Goal: Information Seeking & Learning: Learn about a topic

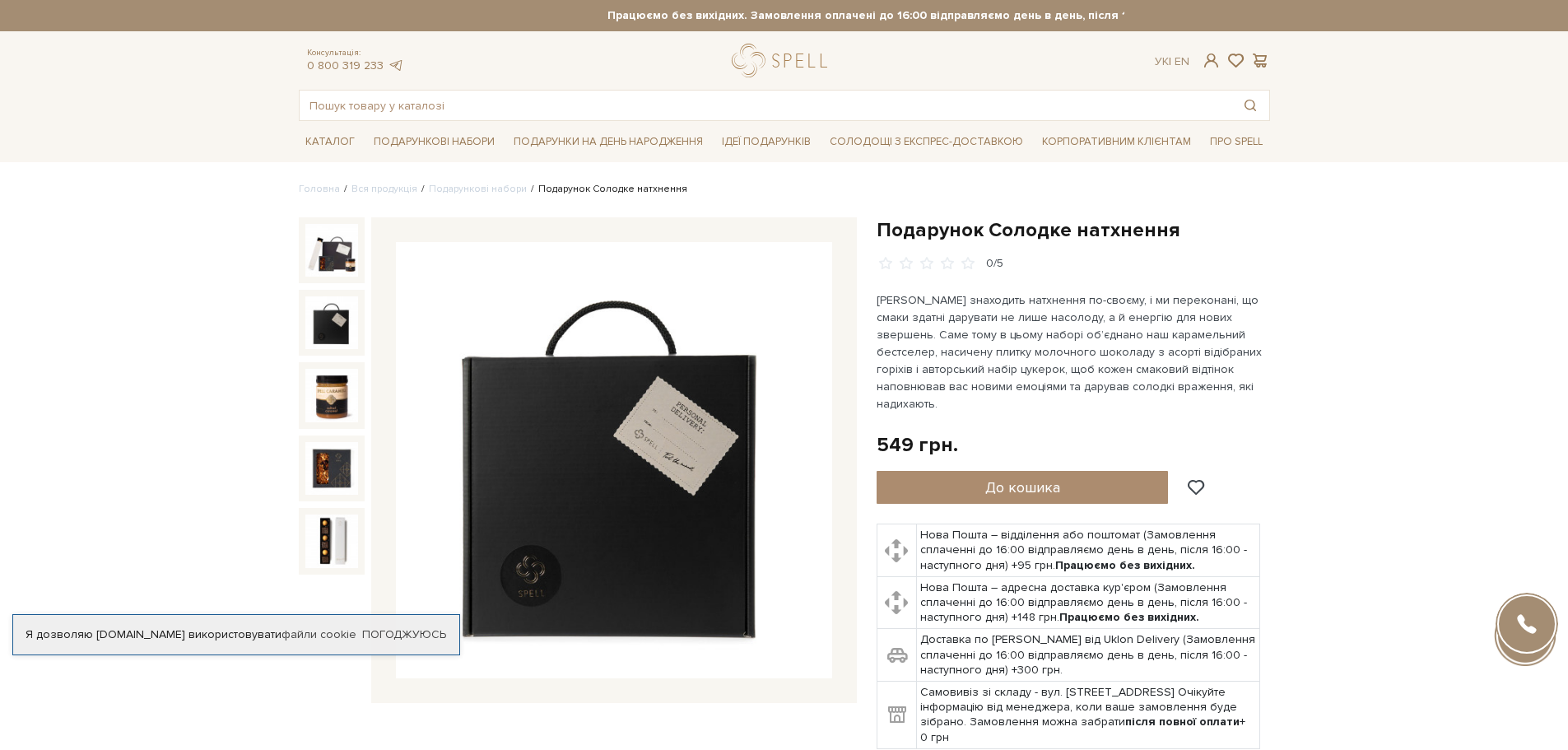
click at [340, 333] on img at bounding box center [332, 323] width 53 height 53
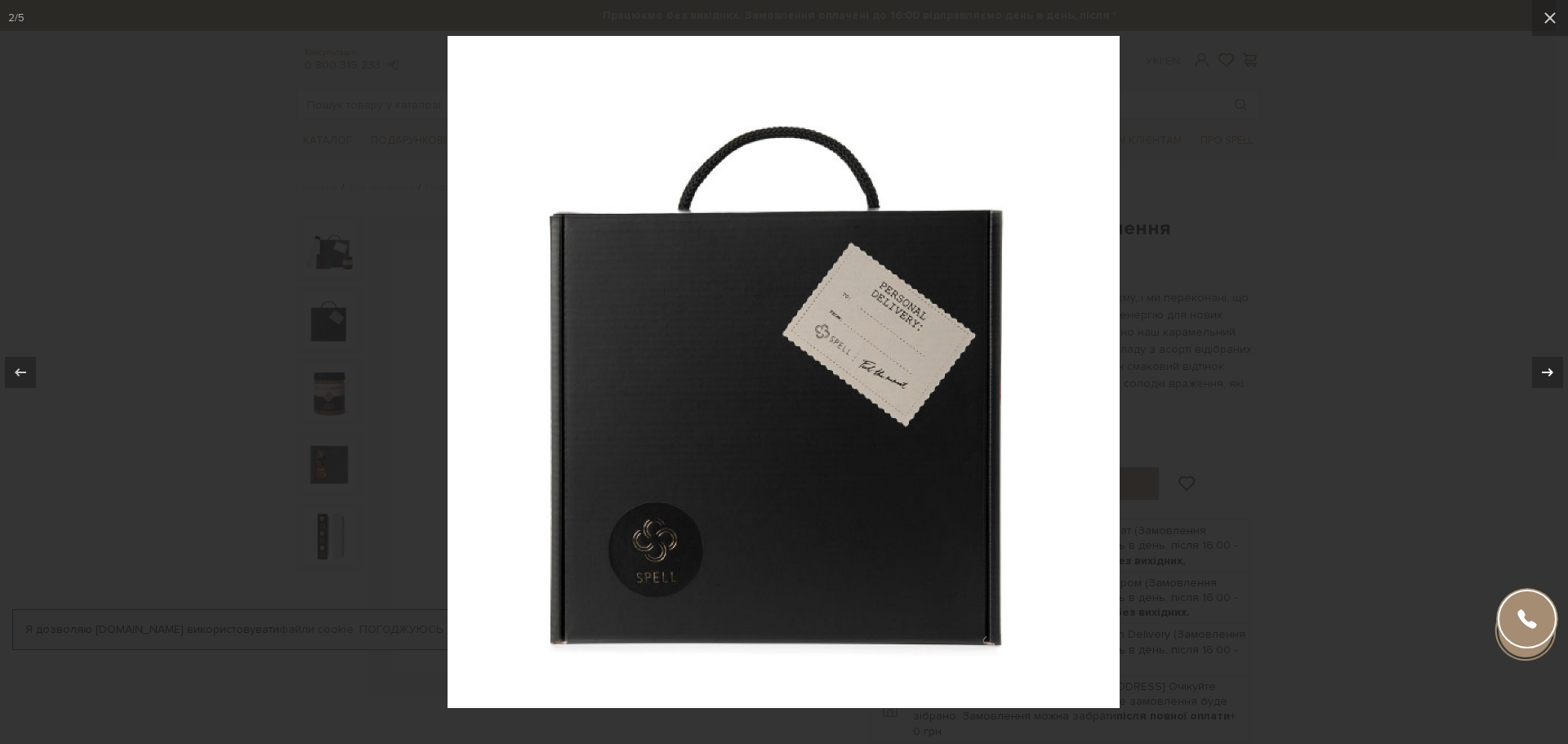
click at [1538, 380] on icon at bounding box center [1548, 372] width 19 height 19
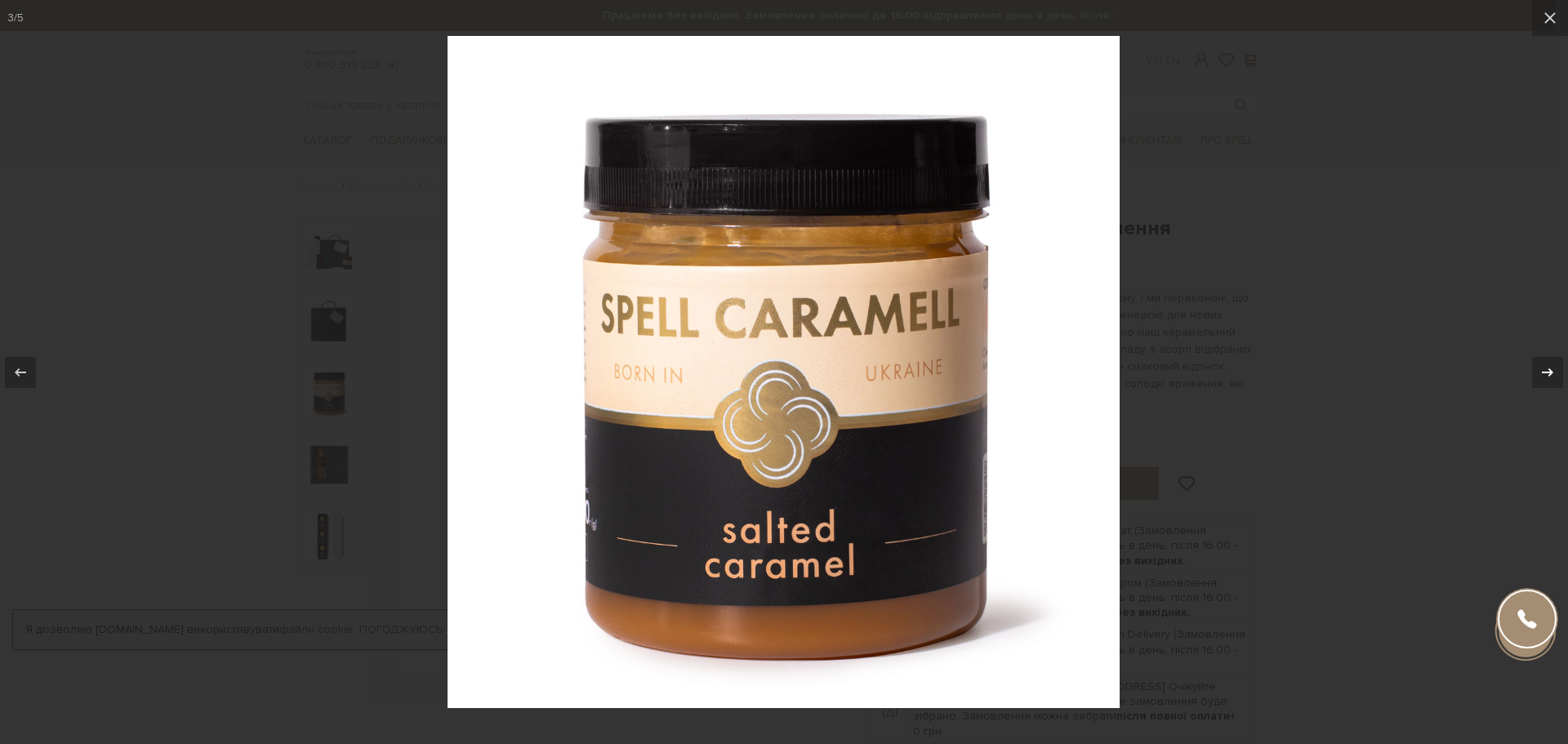
click at [1537, 380] on div at bounding box center [1548, 372] width 31 height 31
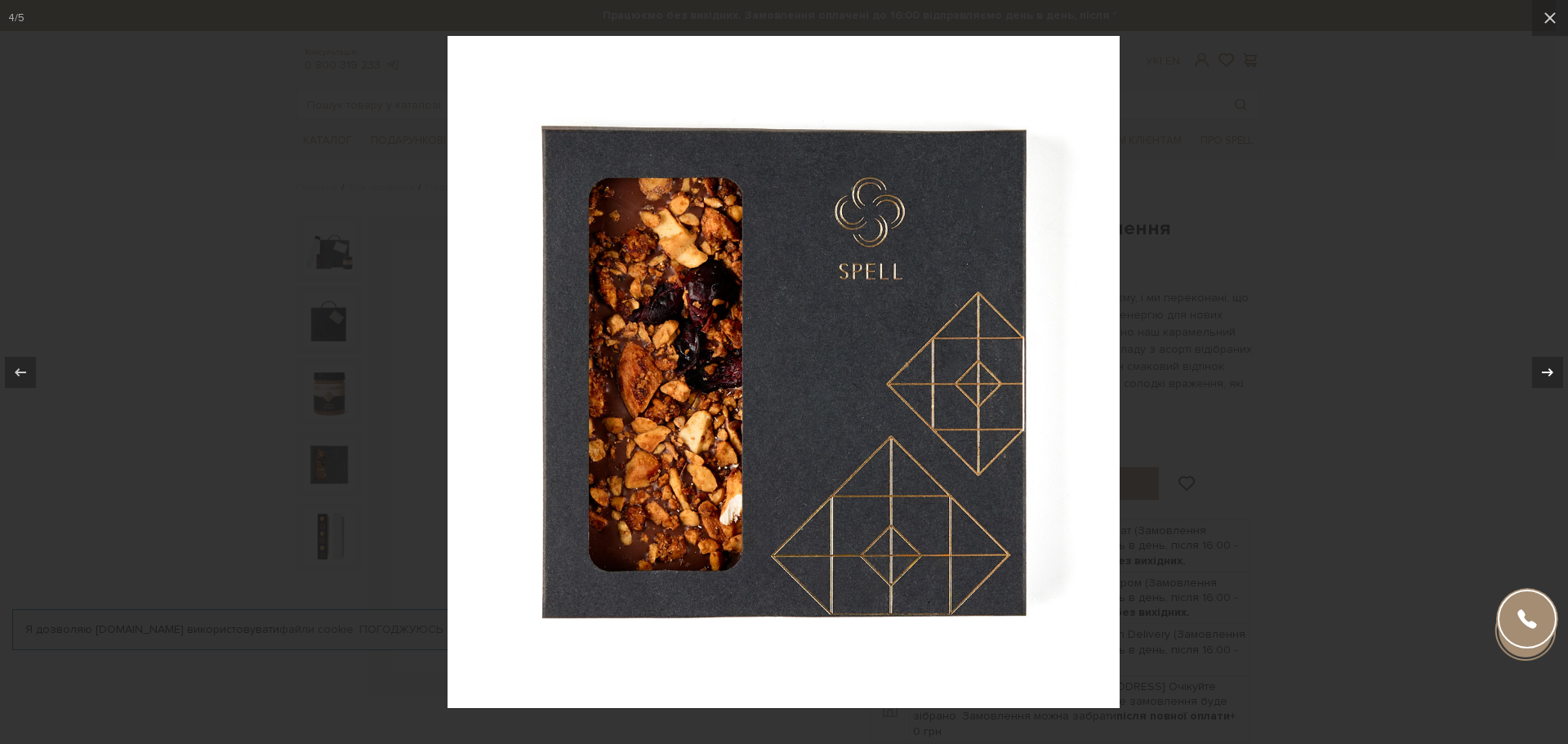
click at [1536, 380] on div at bounding box center [1548, 372] width 31 height 31
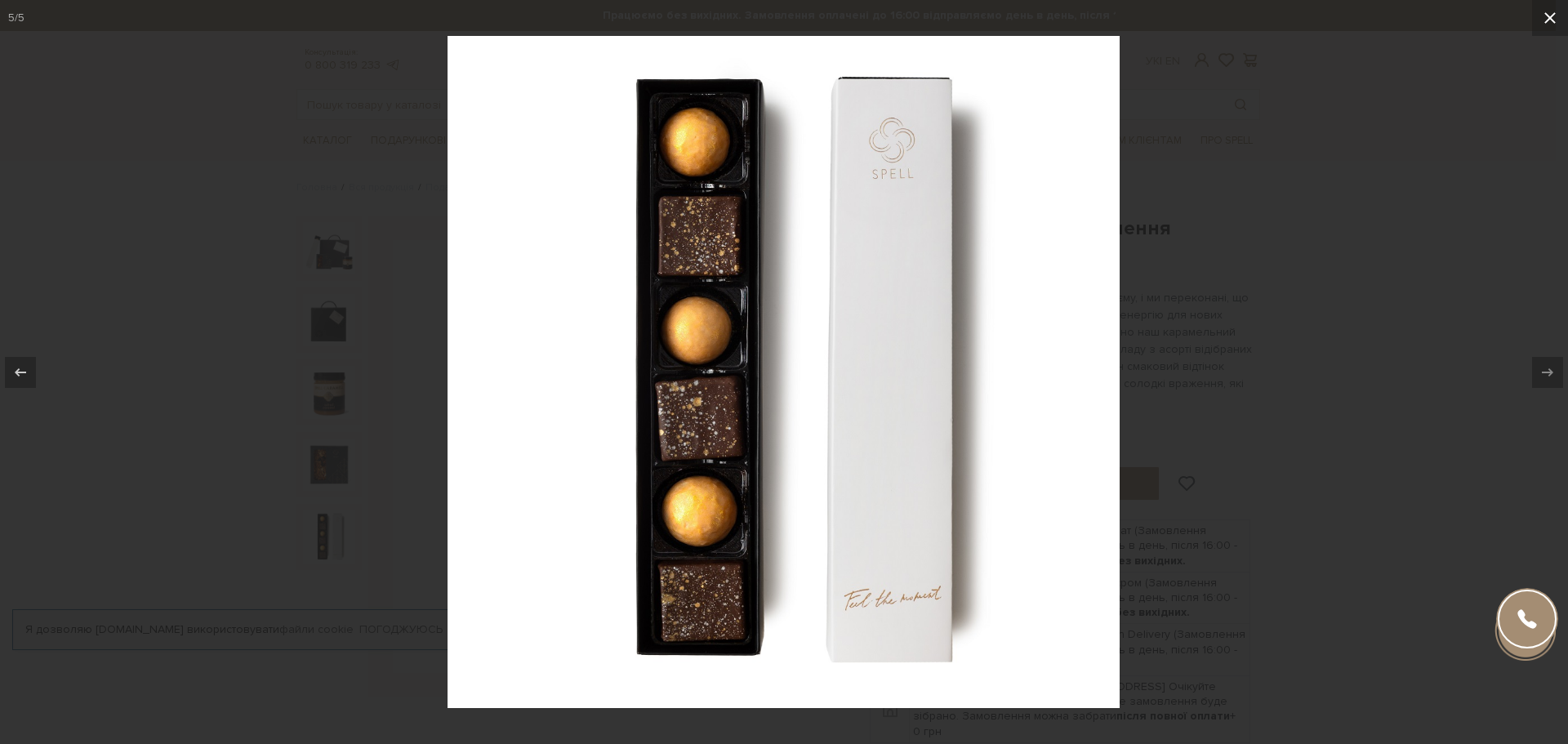
click at [1555, 14] on icon at bounding box center [1550, 17] width 19 height 19
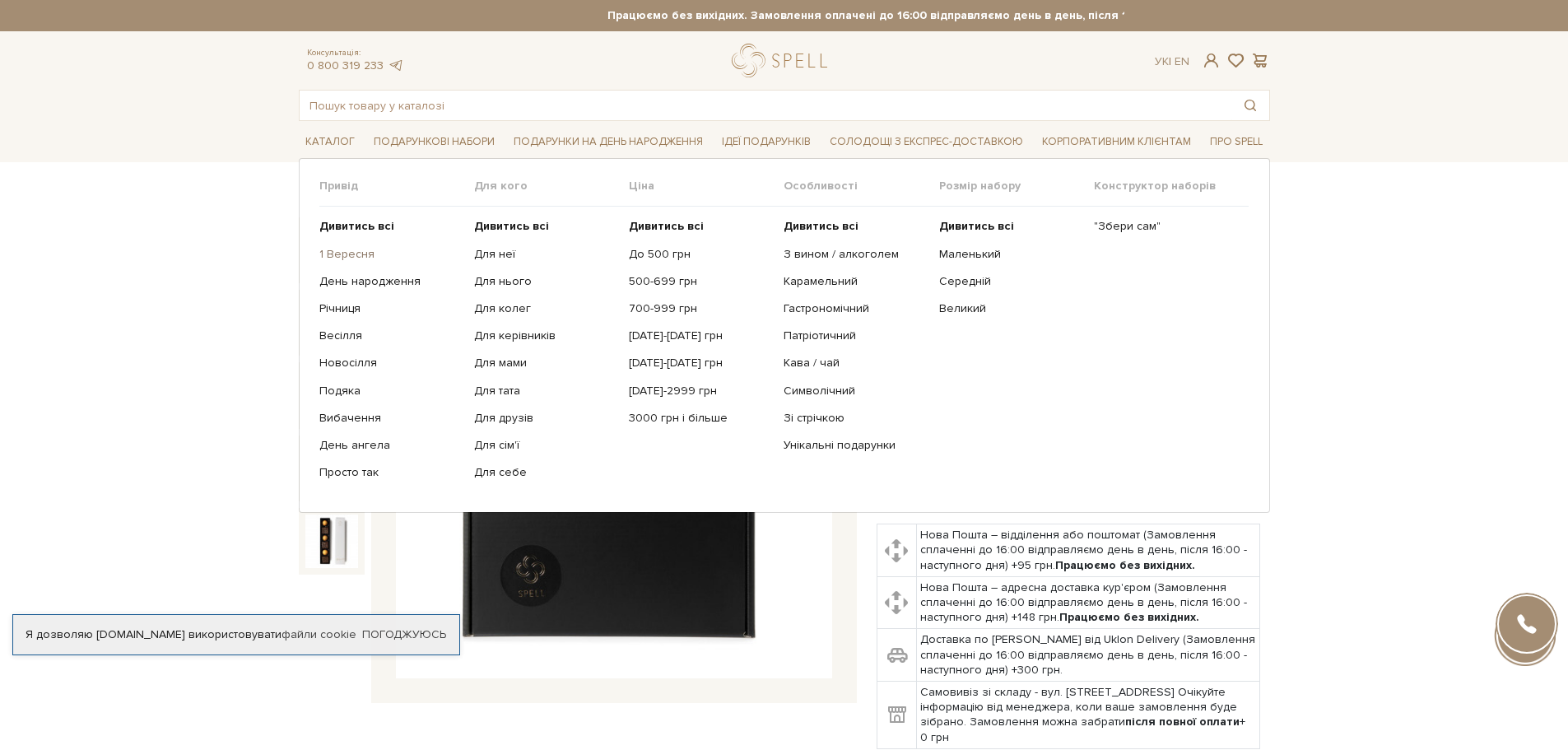
click at [346, 258] on link "1 Вересня" at bounding box center [390, 254] width 142 height 15
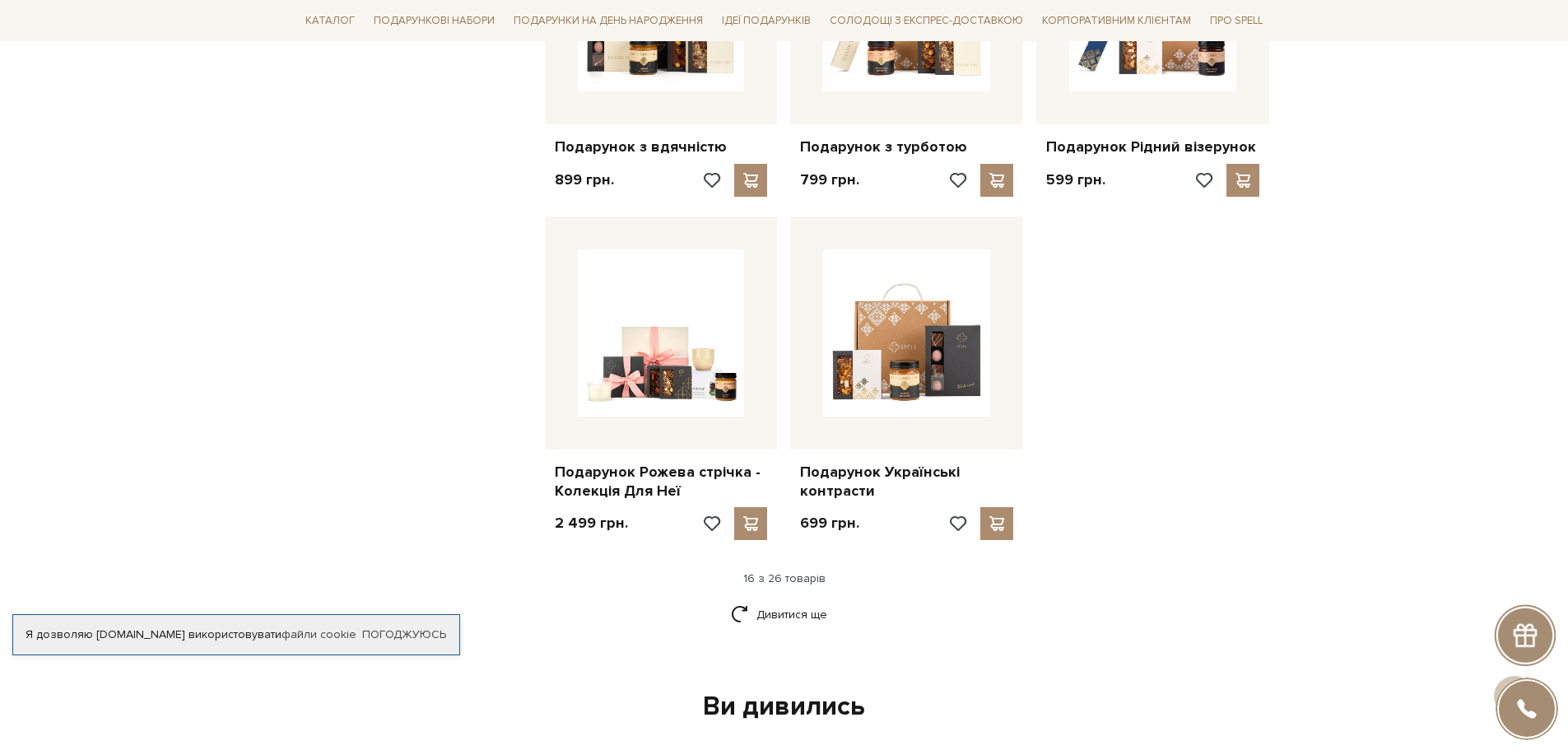
scroll to position [1893, 0]
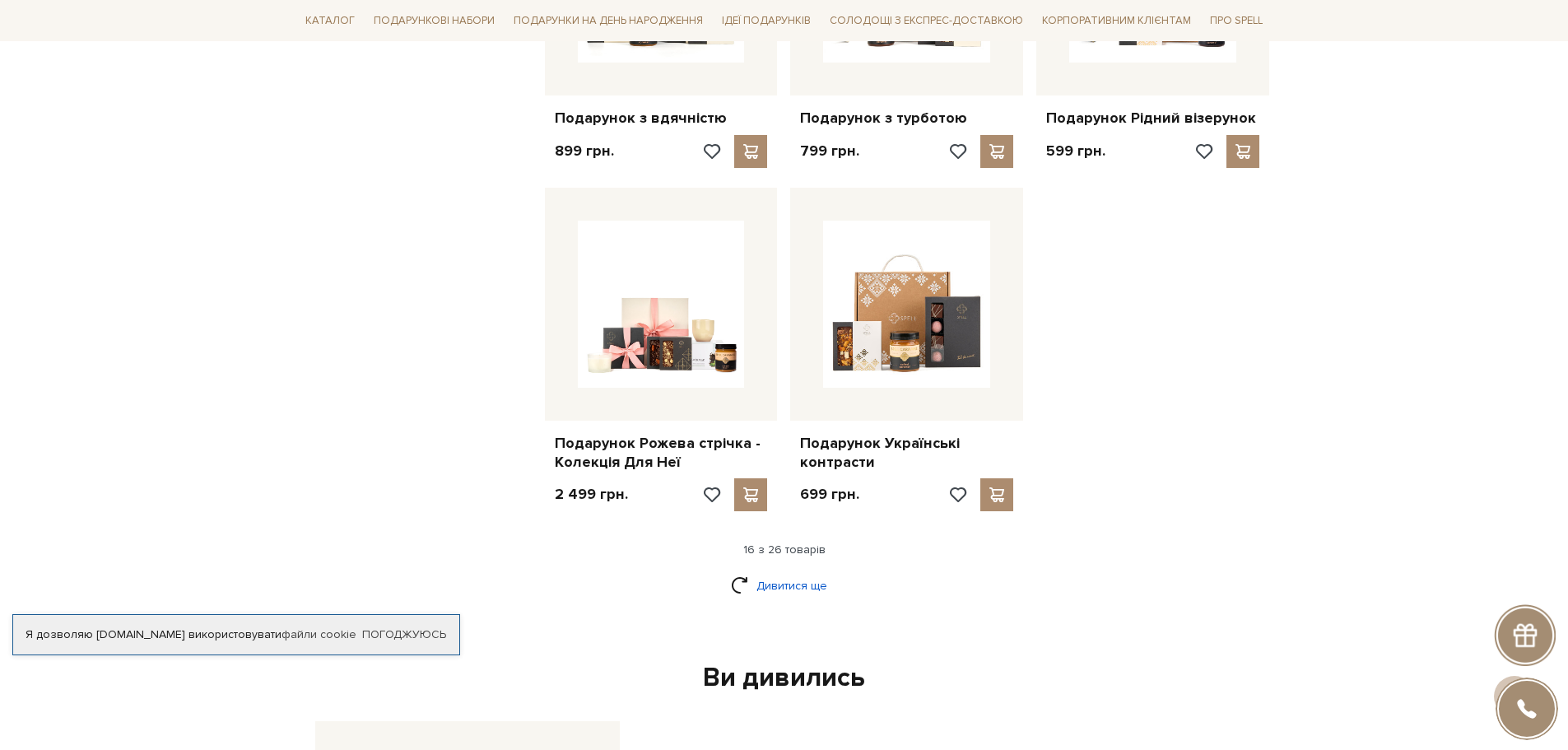
click at [825, 576] on link "Дивитися ще" at bounding box center [784, 586] width 107 height 29
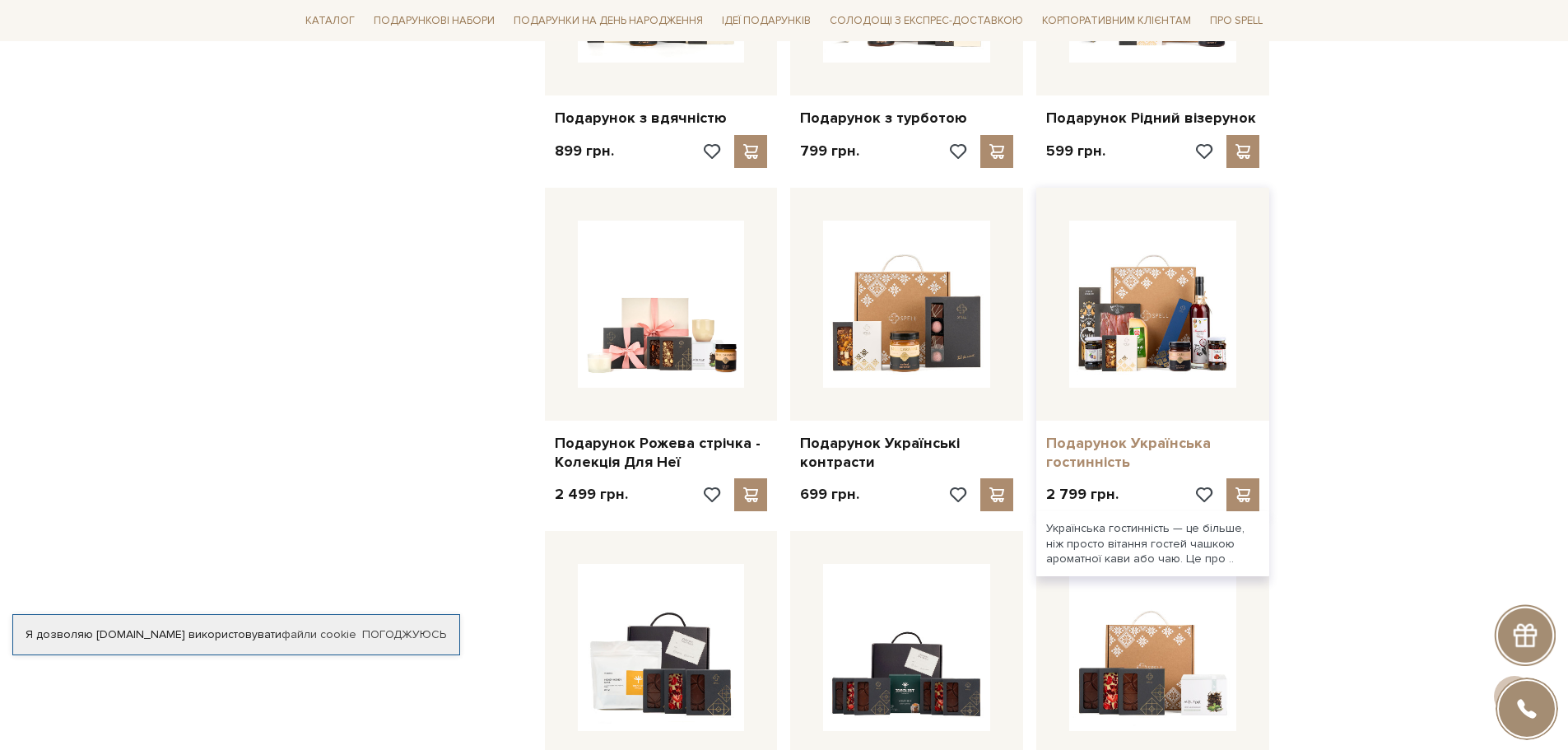
click at [1132, 437] on link "Подарунок Українська гостинність" at bounding box center [1152, 454] width 214 height 39
